Goal: Task Accomplishment & Management: Complete application form

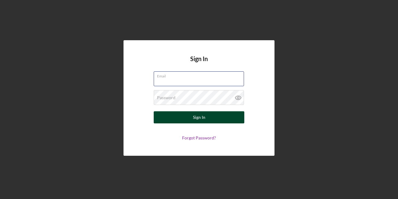
type input "[EMAIL_ADDRESS][DOMAIN_NAME]"
click at [220, 120] on button "Sign In" at bounding box center [199, 117] width 91 height 12
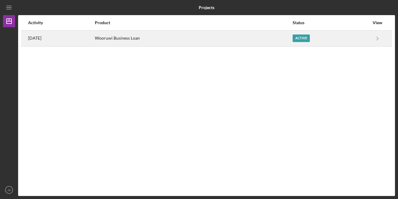
click at [301, 33] on div "Active" at bounding box center [331, 38] width 77 height 15
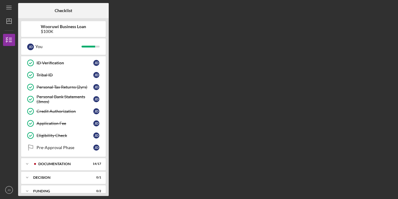
scroll to position [105, 0]
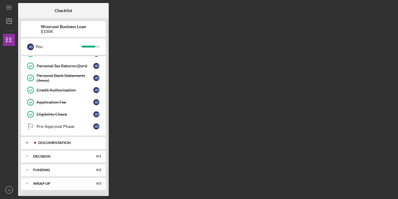
click at [77, 140] on div "Icon/Expander Documentation 14 / 17" at bounding box center [63, 143] width 85 height 12
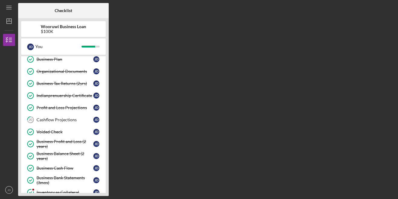
scroll to position [213, 0]
click at [75, 122] on div "Cashflow Projections" at bounding box center [65, 120] width 57 height 5
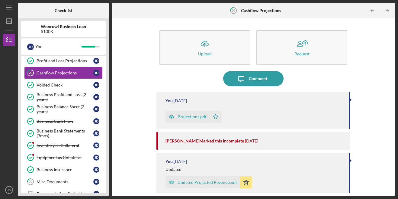
scroll to position [286, 0]
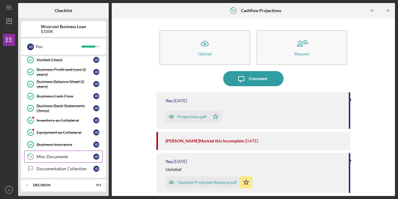
click at [73, 156] on div "Misc Documents" at bounding box center [65, 156] width 57 height 5
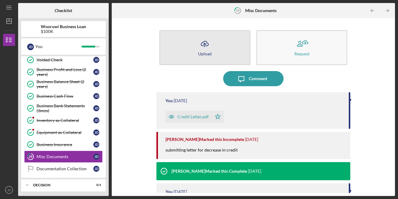
click at [232, 51] on button "Icon/Upload Upload" at bounding box center [205, 47] width 91 height 35
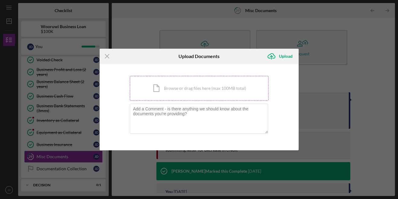
click at [207, 82] on div "Icon/Document Browse or drag files here (max 100MB total) Tap to choose files o…" at bounding box center [199, 88] width 139 height 25
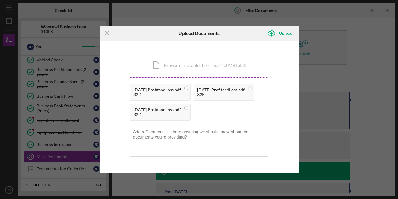
click at [223, 61] on div "Icon/Document Browse or drag files here (max 100MB total) Tap to choose files o…" at bounding box center [199, 65] width 139 height 25
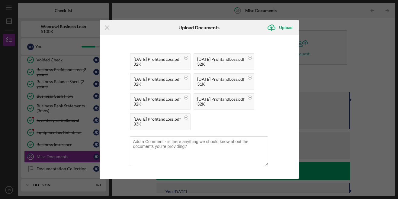
scroll to position [85, 0]
click at [201, 143] on textarea at bounding box center [199, 151] width 138 height 30
type textarea "m"
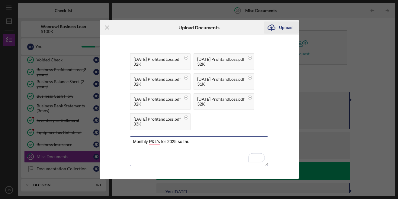
type textarea "Monthly P&L's for 2025 so far."
click at [287, 23] on div "Upload" at bounding box center [286, 27] width 14 height 12
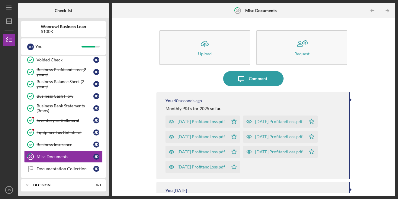
scroll to position [314, 0]
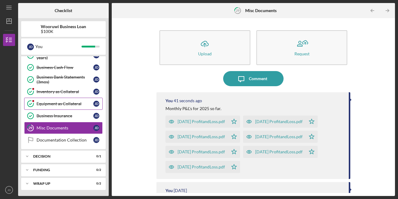
click at [39, 104] on div "Equipment as Collateral" at bounding box center [65, 103] width 57 height 5
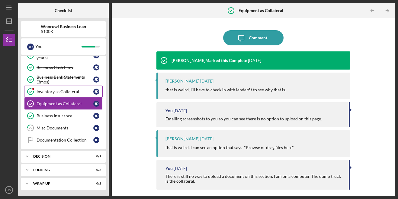
click at [28, 90] on circle at bounding box center [31, 92] width 6 height 6
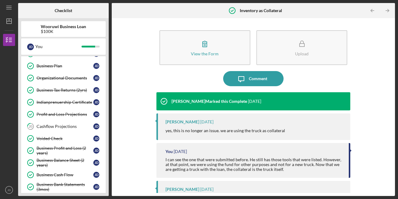
scroll to position [208, 0]
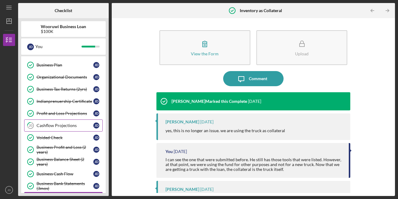
click at [44, 128] on div "Cashflow Projections" at bounding box center [65, 125] width 57 height 5
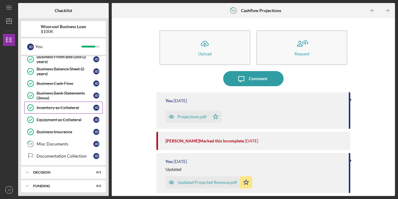
scroll to position [314, 0]
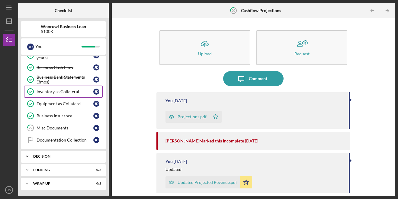
click at [40, 159] on div "Icon/Expander Decision 0 / 1" at bounding box center [63, 156] width 85 height 12
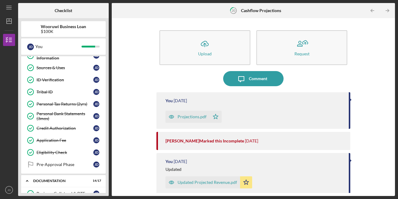
scroll to position [0, 0]
